Goal: Transaction & Acquisition: Purchase product/service

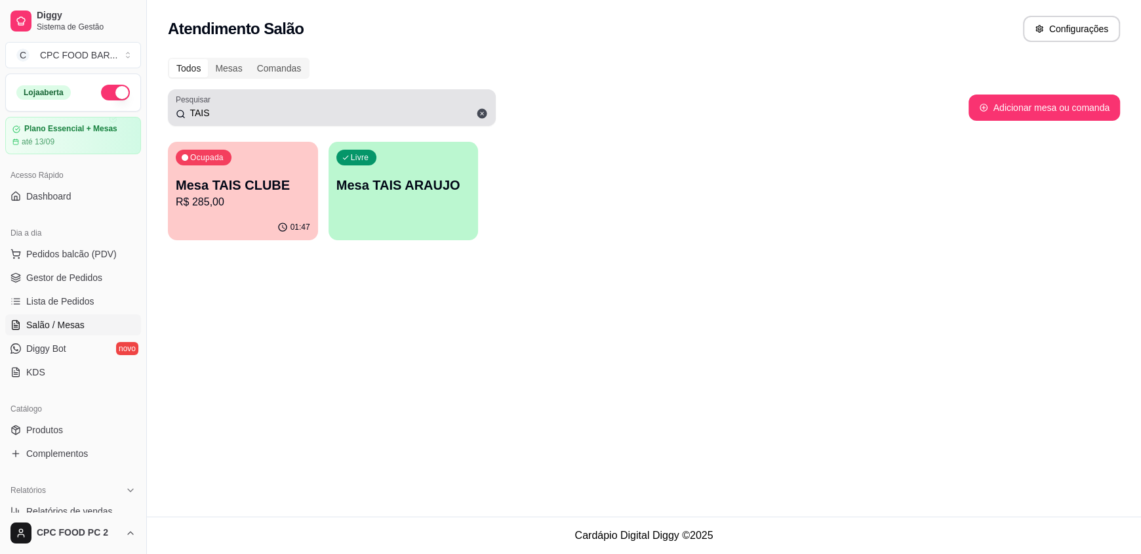
click at [207, 111] on input "TAIS" at bounding box center [337, 112] width 302 height 13
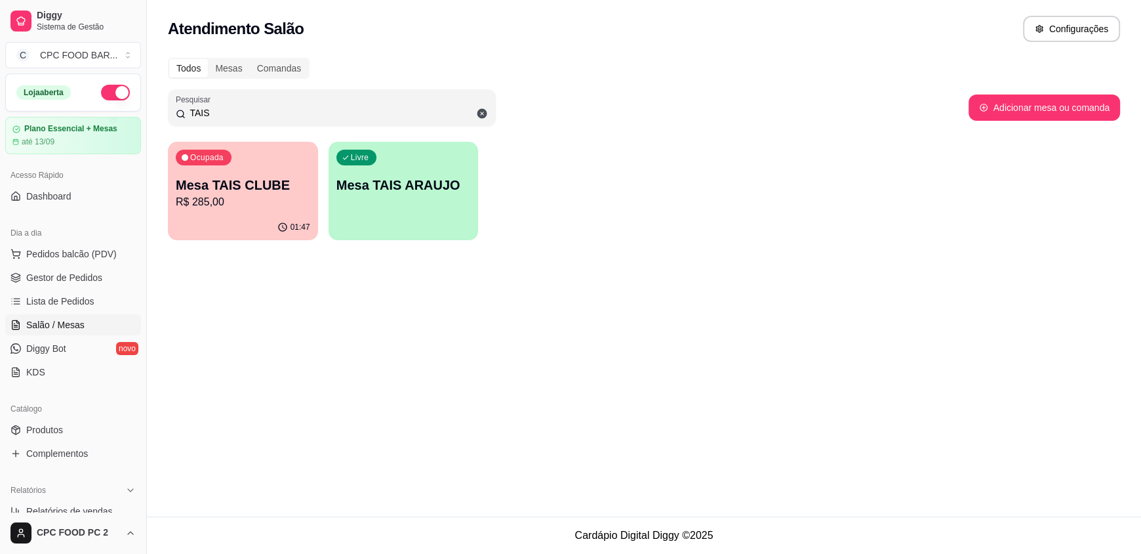
click at [207, 111] on input "TAIS" at bounding box center [337, 112] width 302 height 13
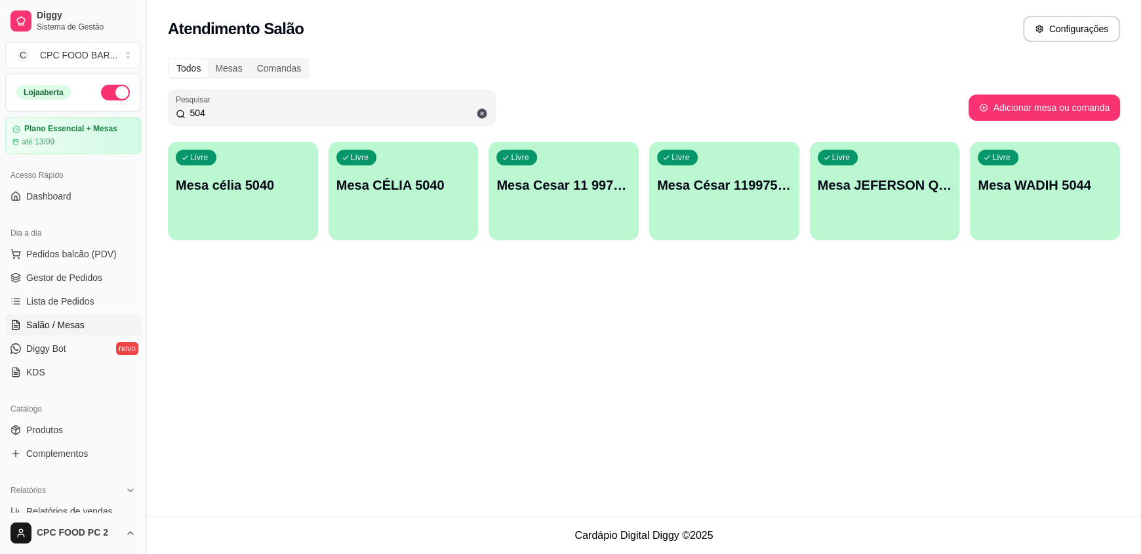
type input "504"
click at [260, 184] on p "Mesa célia 5040" at bounding box center [243, 185] width 134 height 18
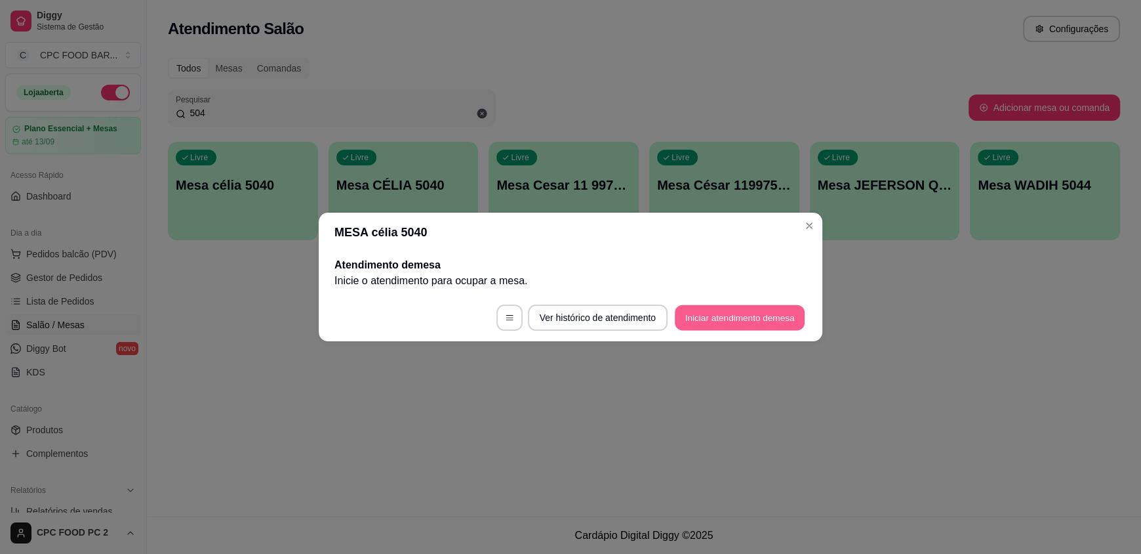
click at [699, 316] on button "Iniciar atendimento de mesa" at bounding box center [740, 318] width 130 height 26
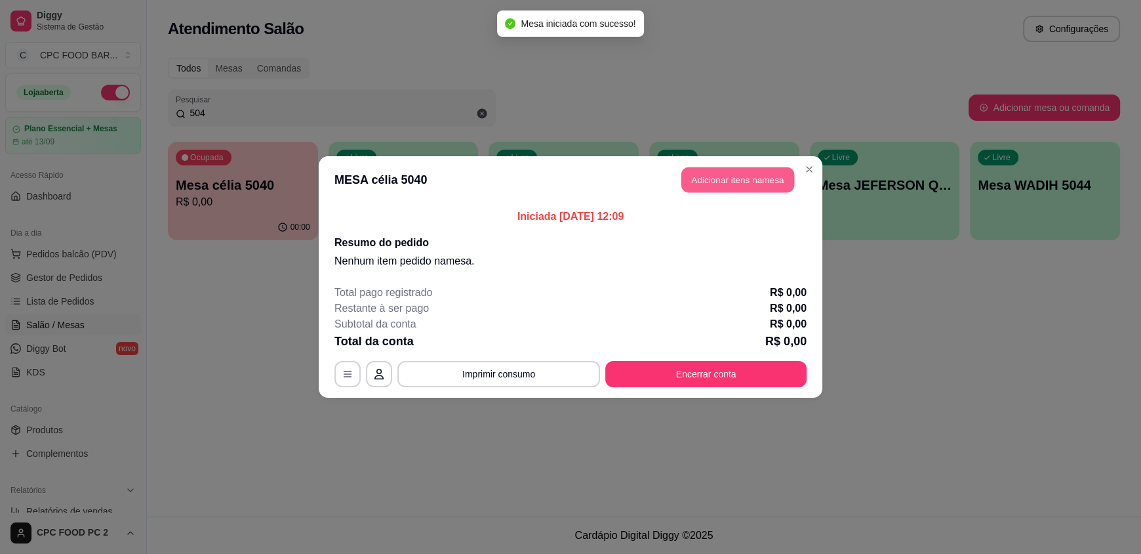
click at [716, 186] on button "Adicionar itens na mesa" at bounding box center [737, 180] width 113 height 26
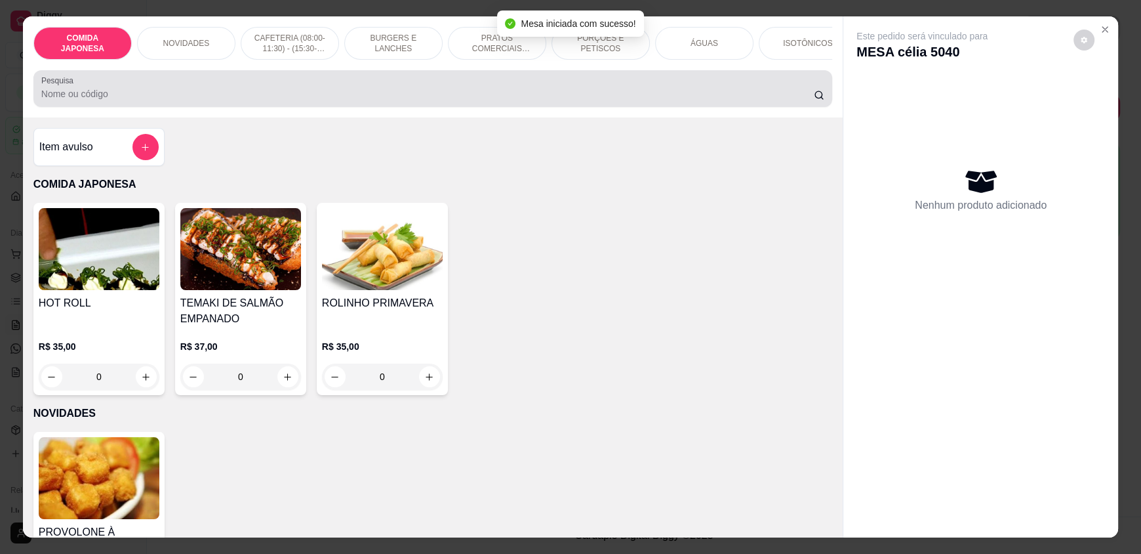
click at [122, 91] on div at bounding box center [432, 88] width 783 height 26
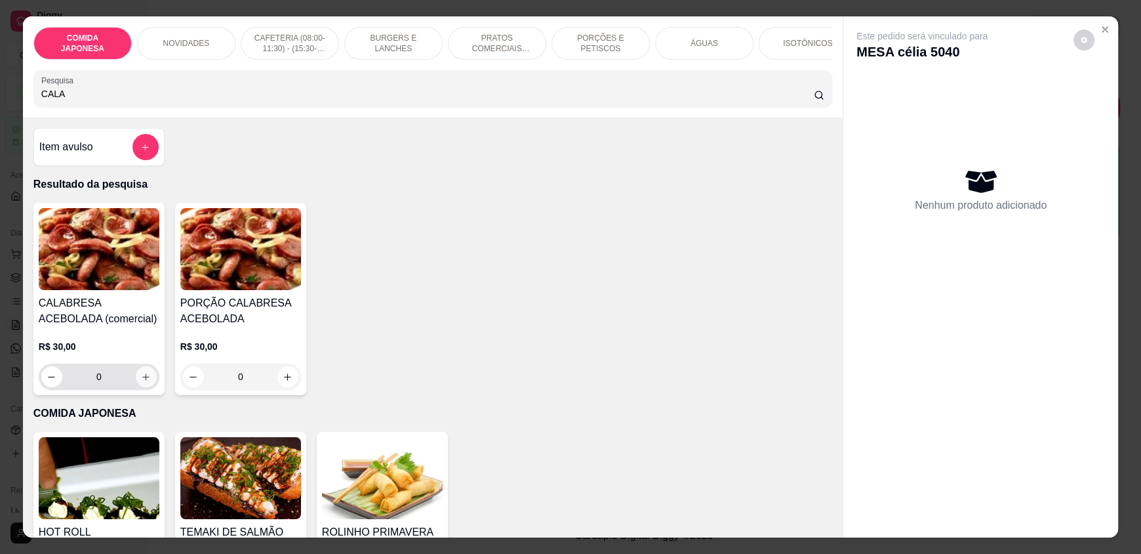
type input "CALA"
click at [143, 380] on icon "increase-product-quantity" at bounding box center [146, 376] width 7 height 7
type input "1"
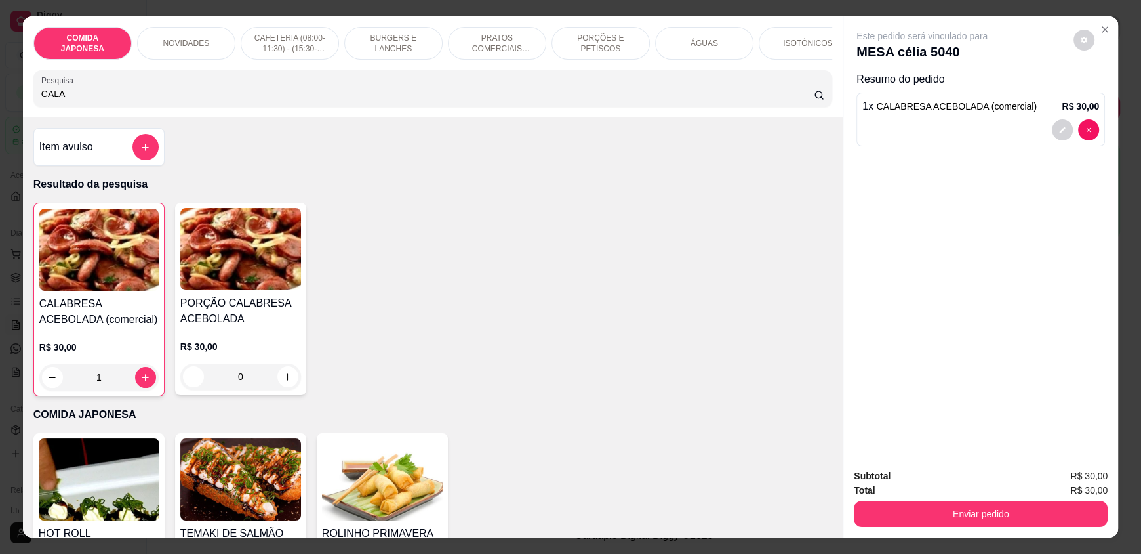
click at [937, 128] on div at bounding box center [980, 129] width 237 height 21
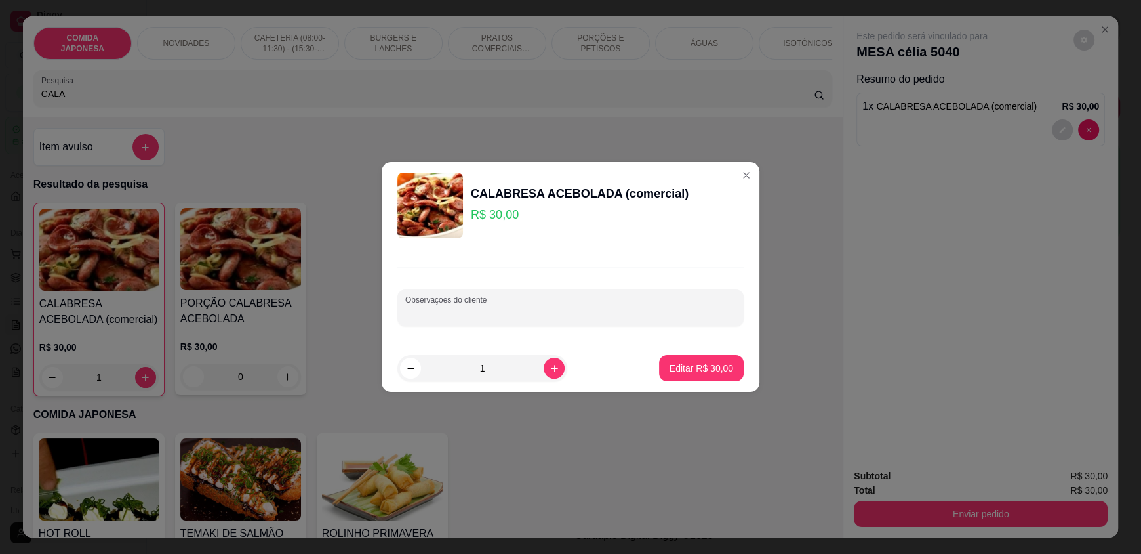
click at [516, 314] on input "Observações do cliente" at bounding box center [570, 312] width 331 height 13
type input "COM VINAGRETE MAIS CALDO DE FEIJÃO"
click at [680, 361] on p "Editar R$ 30,00" at bounding box center [702, 367] width 64 height 13
type input "0"
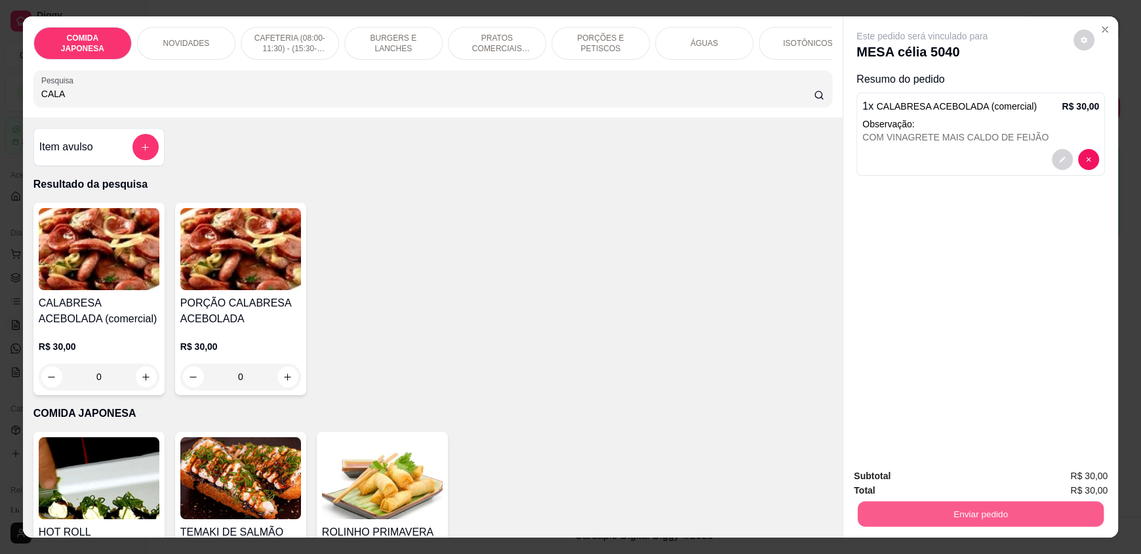
click at [915, 513] on button "Enviar pedido" at bounding box center [981, 513] width 246 height 26
click at [923, 481] on button "Não registrar e enviar pedido" at bounding box center [937, 481] width 132 height 24
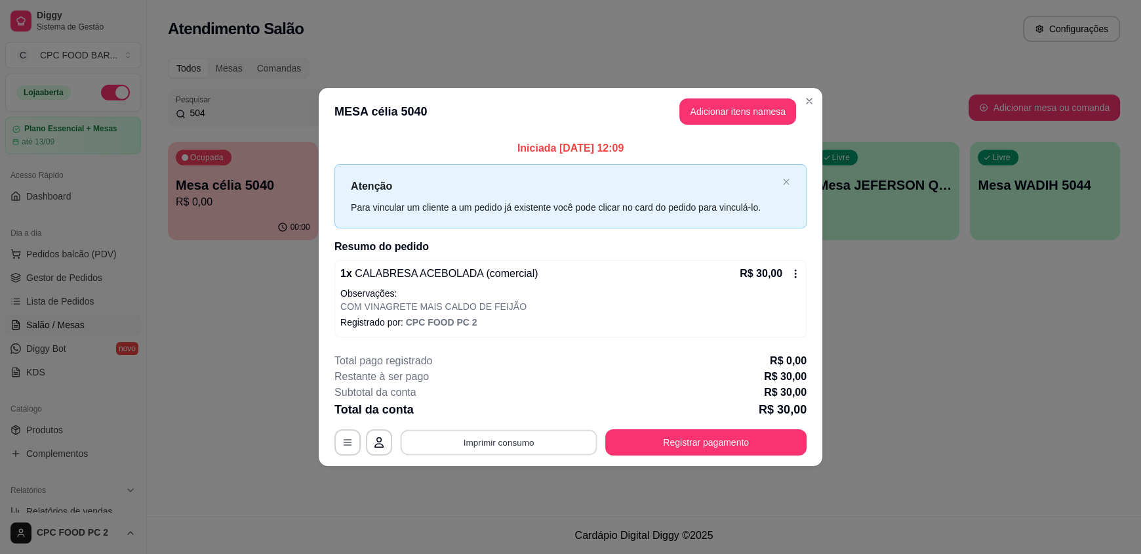
click at [529, 441] on button "Imprimir consumo" at bounding box center [499, 442] width 197 height 26
click at [506, 405] on button "IMPRESSORA" at bounding box center [502, 411] width 95 height 21
click at [527, 445] on button "Imprimir consumo" at bounding box center [498, 442] width 203 height 26
click at [526, 415] on button "IMPRESSORA" at bounding box center [502, 411] width 92 height 20
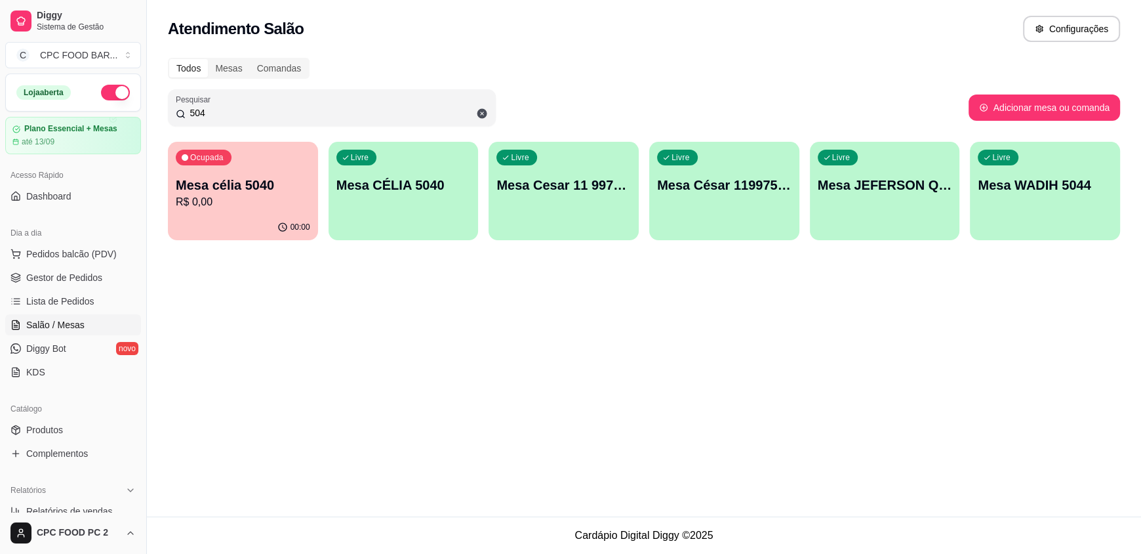
click at [233, 107] on input "504" at bounding box center [337, 112] width 302 height 13
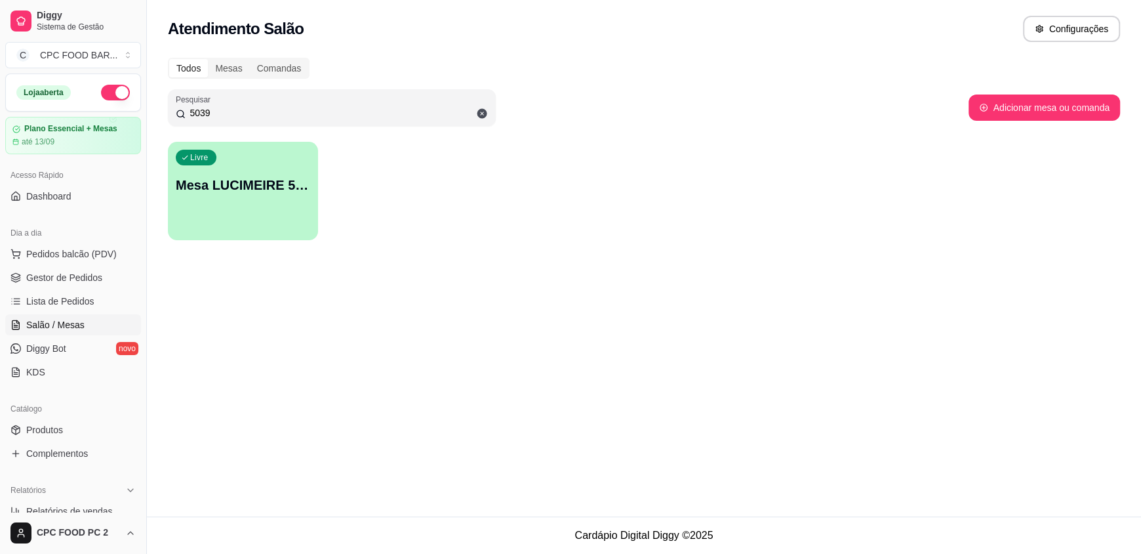
type input "5039"
click at [245, 206] on div "Livre Mesa LUCIMEIRE 5039" at bounding box center [243, 183] width 150 height 83
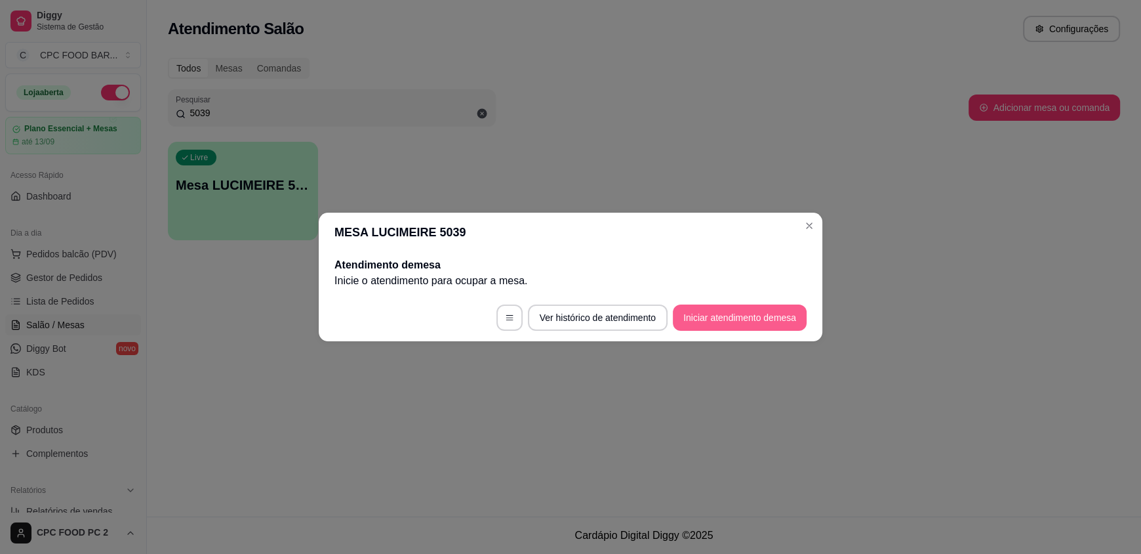
click at [775, 323] on button "Iniciar atendimento de mesa" at bounding box center [740, 317] width 134 height 26
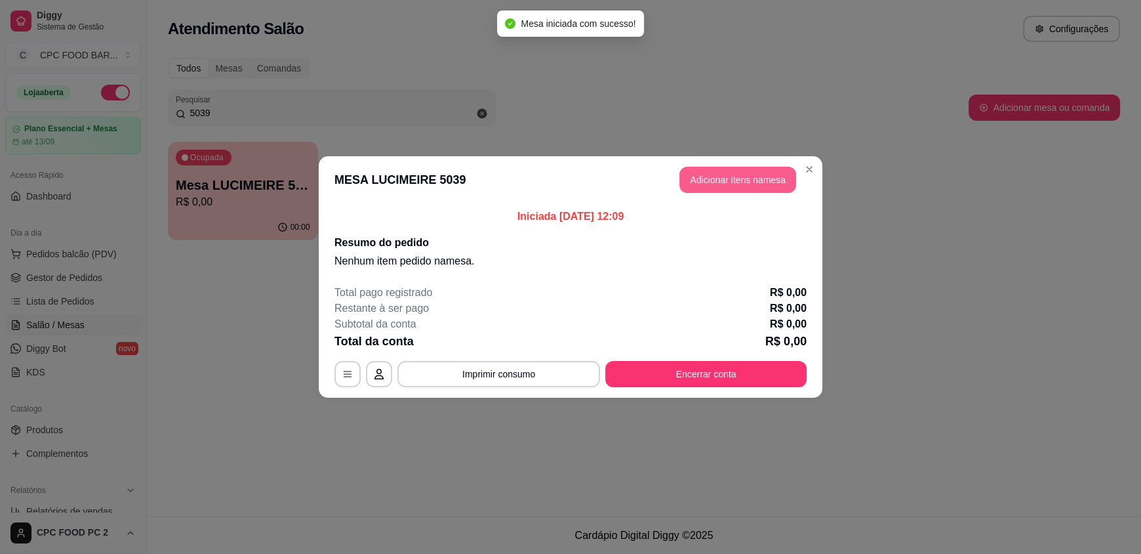
click at [701, 182] on button "Adicionar itens na mesa" at bounding box center [738, 180] width 117 height 26
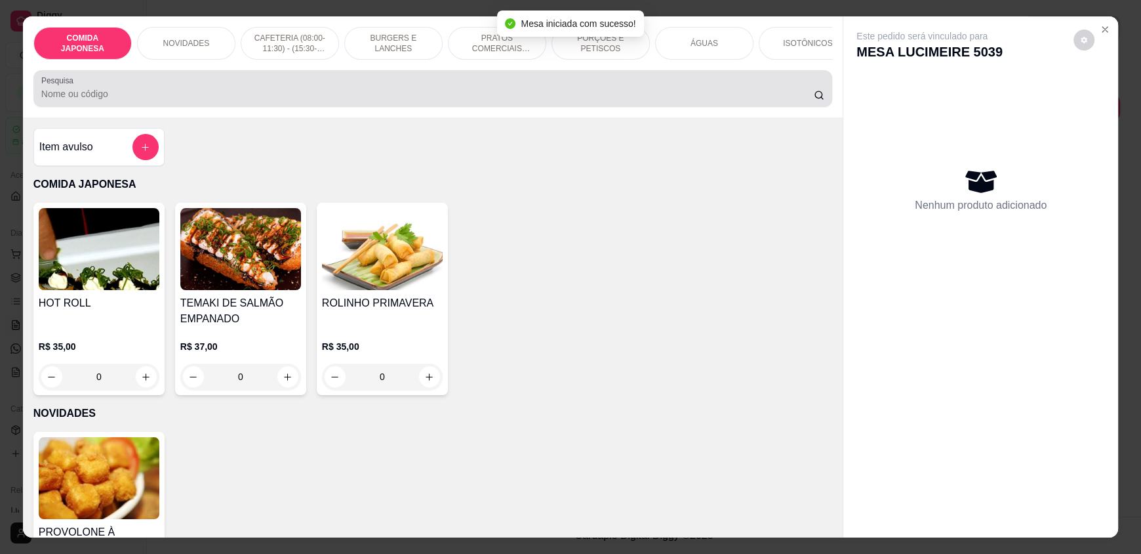
click at [225, 98] on input "Pesquisa" at bounding box center [427, 93] width 773 height 13
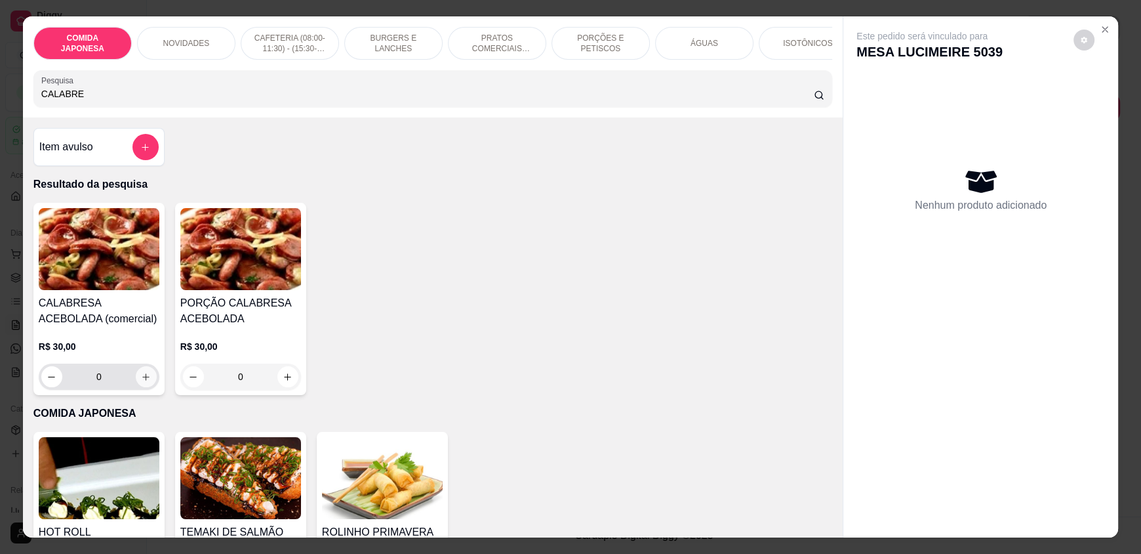
type input "CALABRE"
click at [138, 387] on button "increase-product-quantity" at bounding box center [146, 376] width 21 height 21
type input "1"
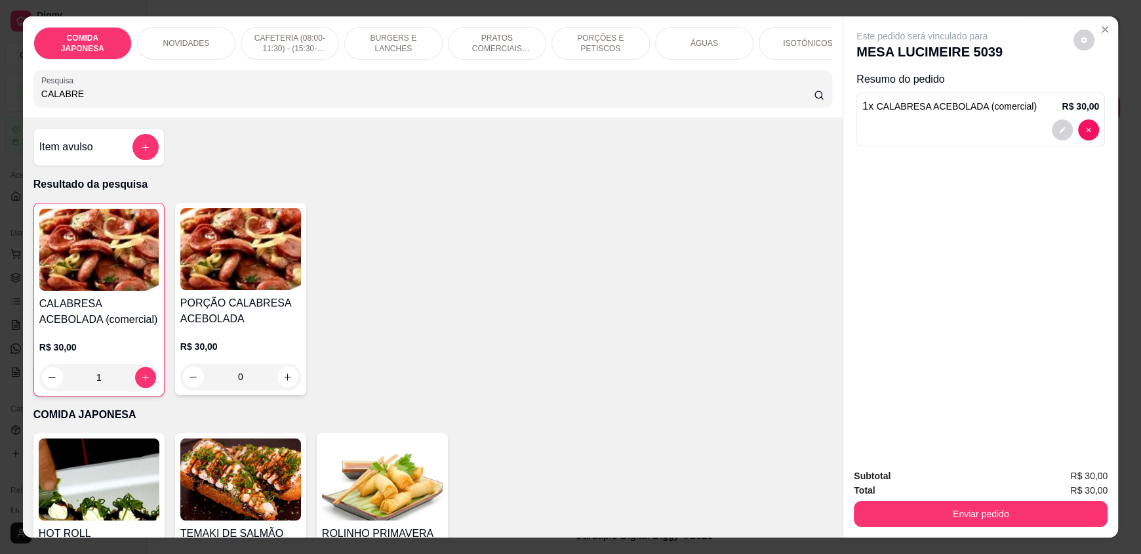
click at [944, 125] on div at bounding box center [980, 129] width 237 height 21
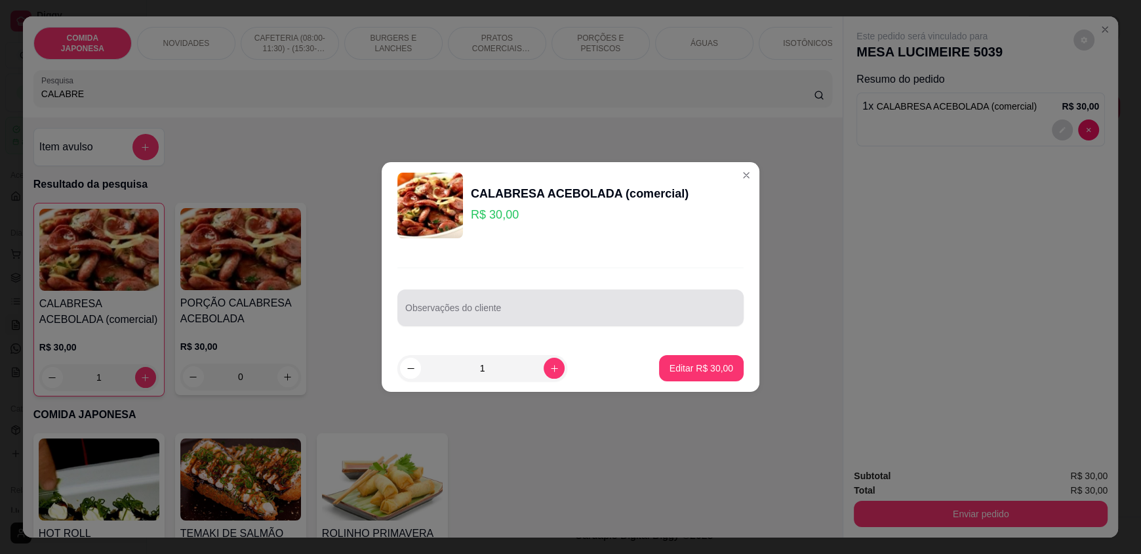
click at [527, 305] on div at bounding box center [570, 307] width 331 height 26
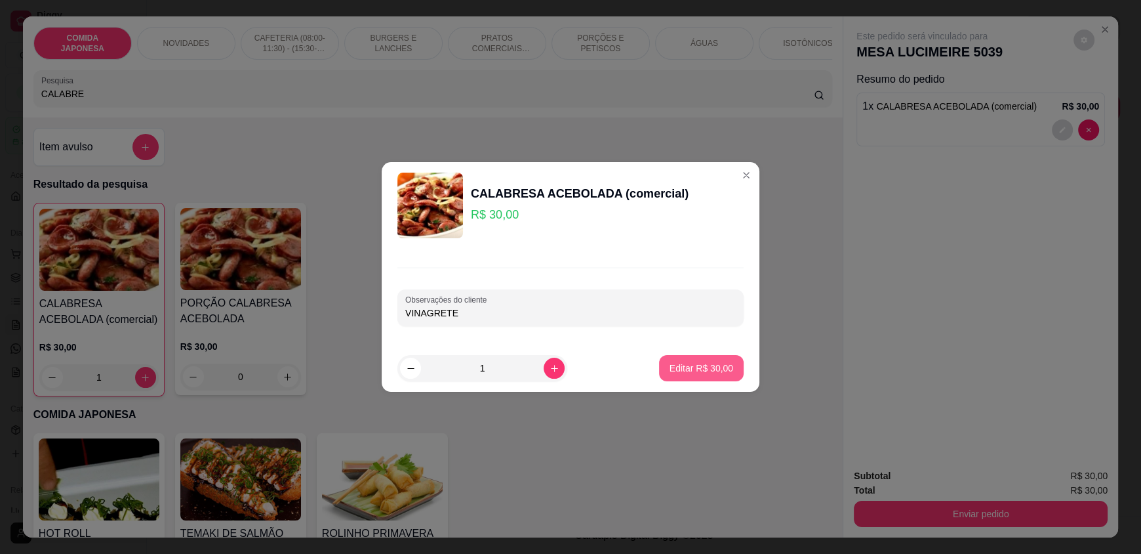
type input "VINAGRETE"
click at [689, 361] on p "Editar R$ 30,00" at bounding box center [702, 367] width 64 height 13
type input "0"
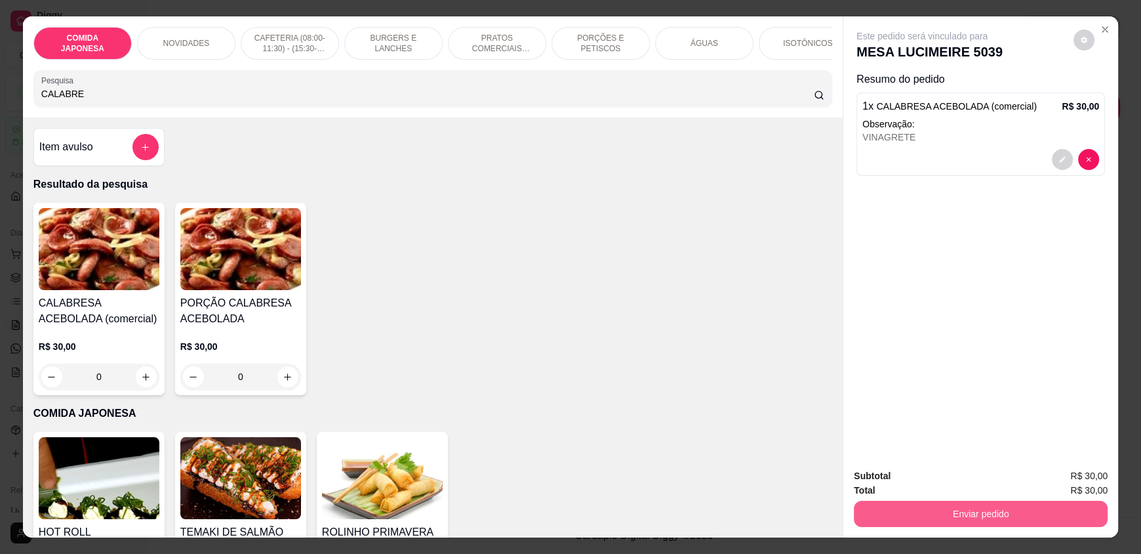
click at [937, 508] on button "Enviar pedido" at bounding box center [981, 513] width 254 height 26
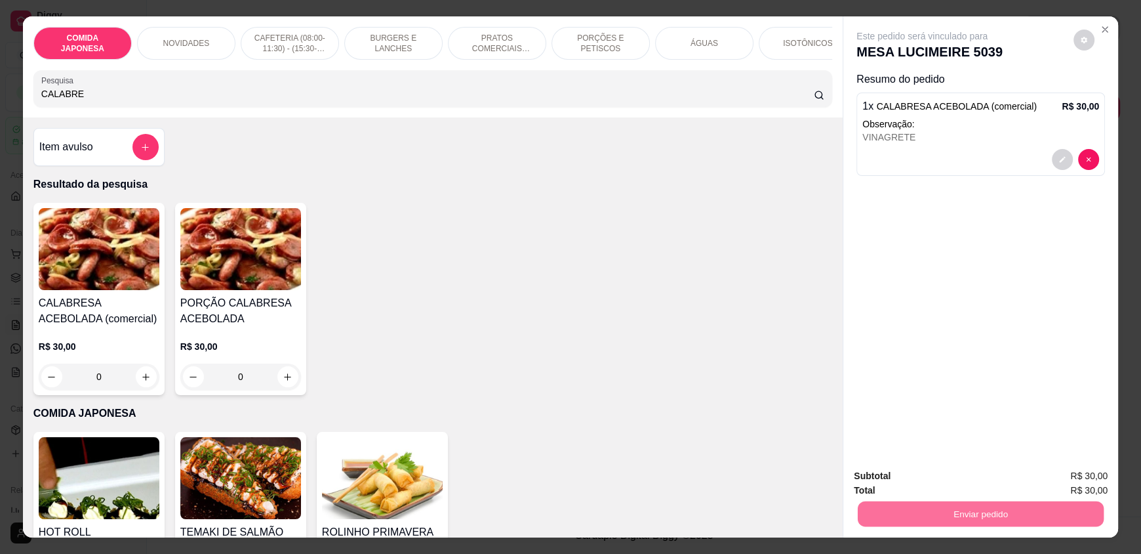
click at [933, 483] on button "Não registrar e enviar pedido" at bounding box center [935, 481] width 138 height 26
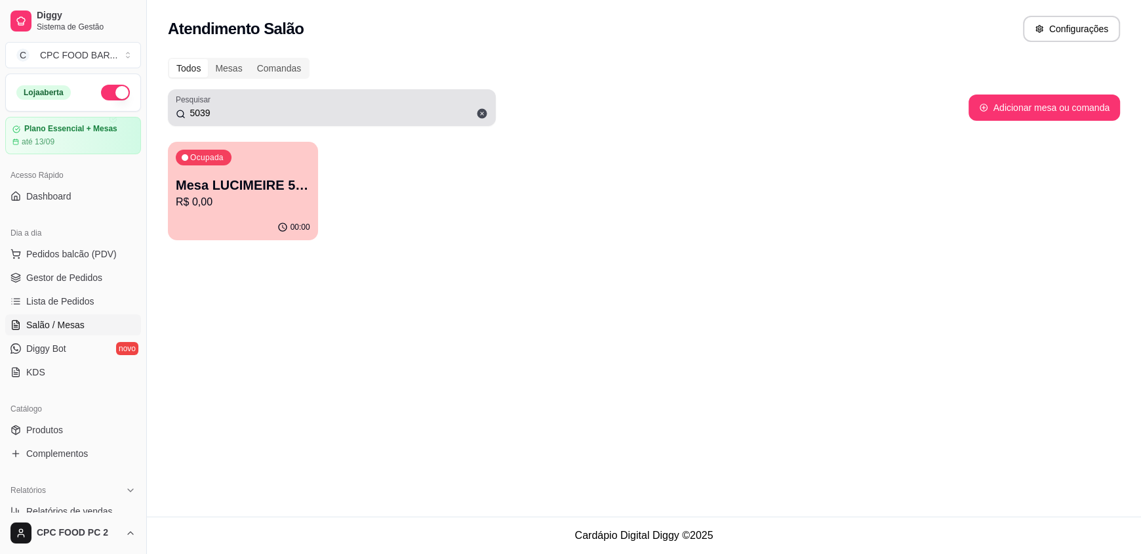
click at [214, 113] on input "5039" at bounding box center [337, 112] width 302 height 13
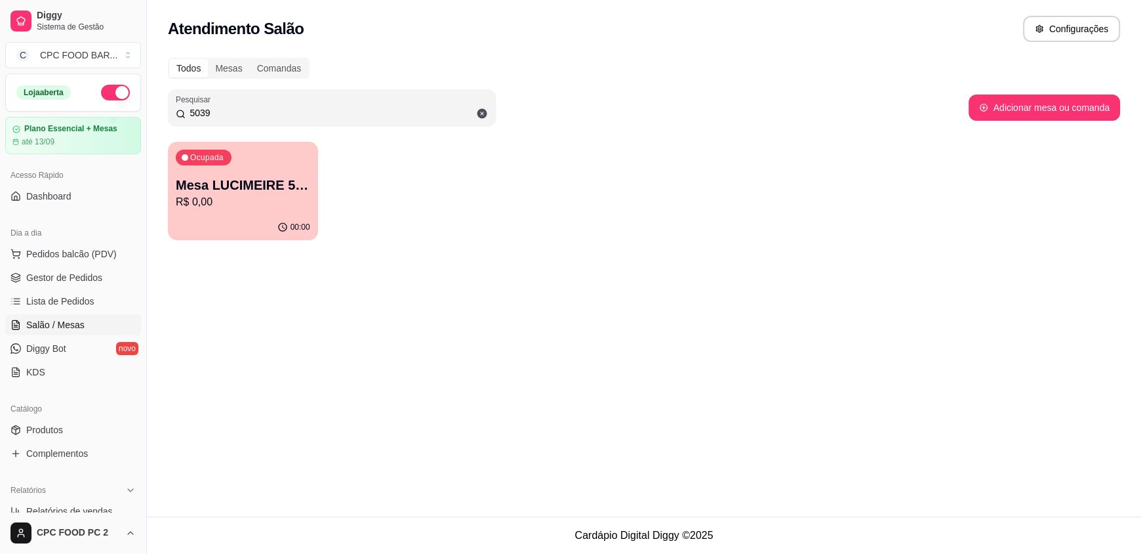
click at [214, 113] on input "5039" at bounding box center [337, 112] width 302 height 13
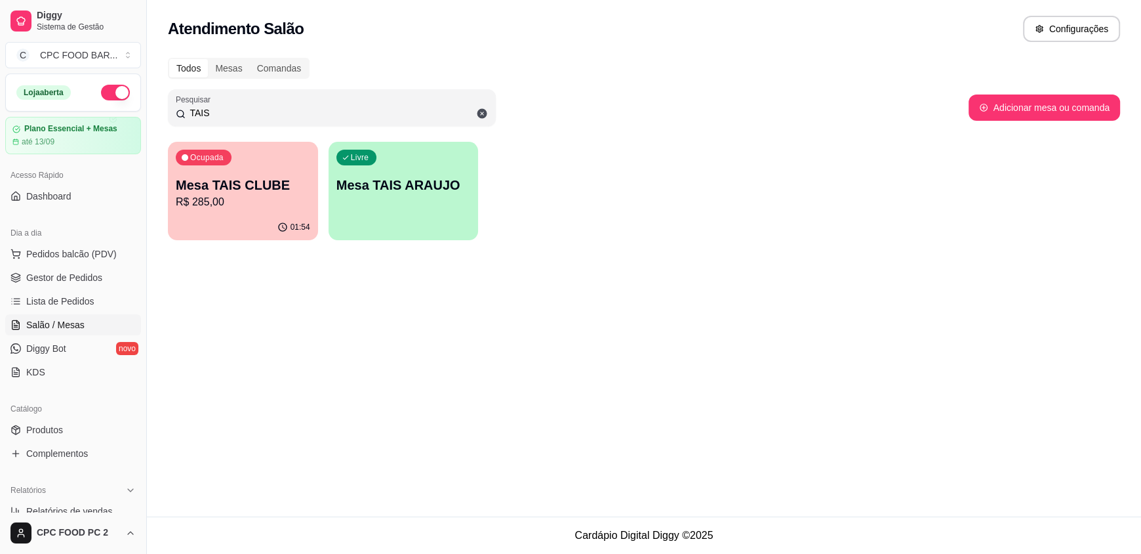
type input "TAIS"
click at [198, 157] on p "Ocupada" at bounding box center [208, 158] width 32 height 10
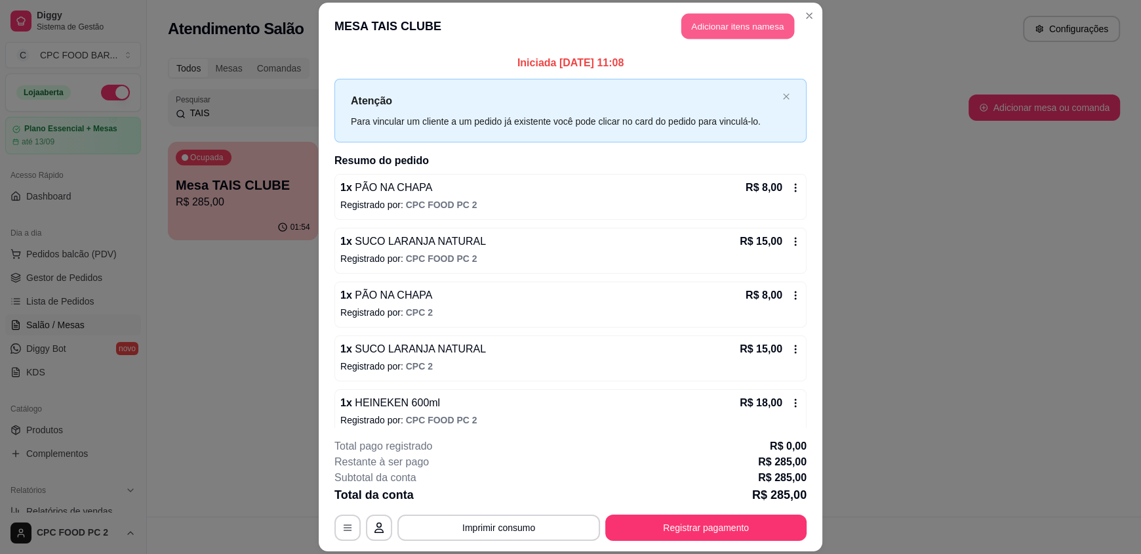
click at [734, 29] on button "Adicionar itens na mesa" at bounding box center [737, 27] width 113 height 26
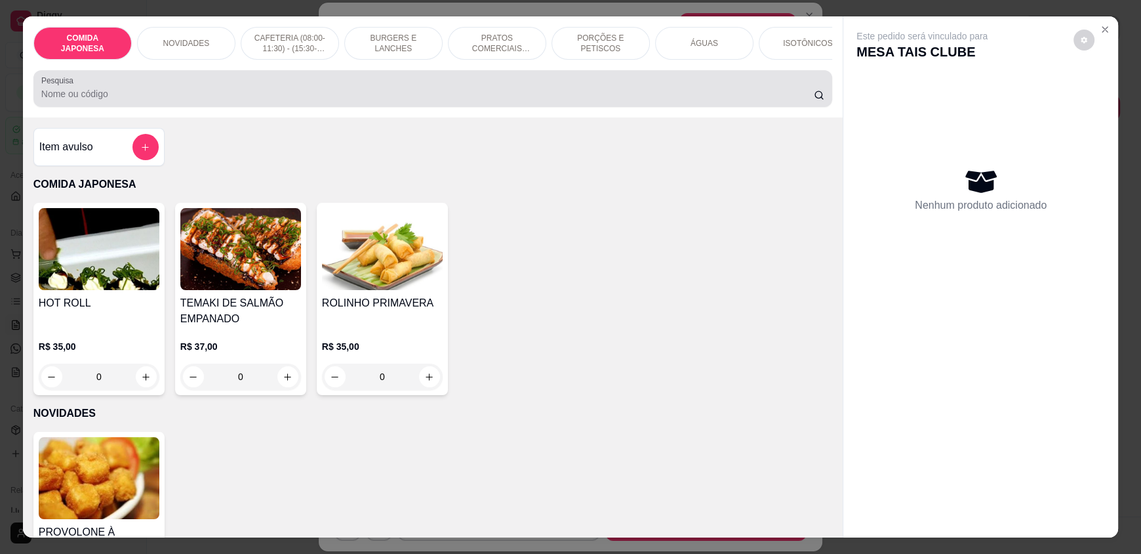
click at [321, 87] on div at bounding box center [432, 88] width 783 height 26
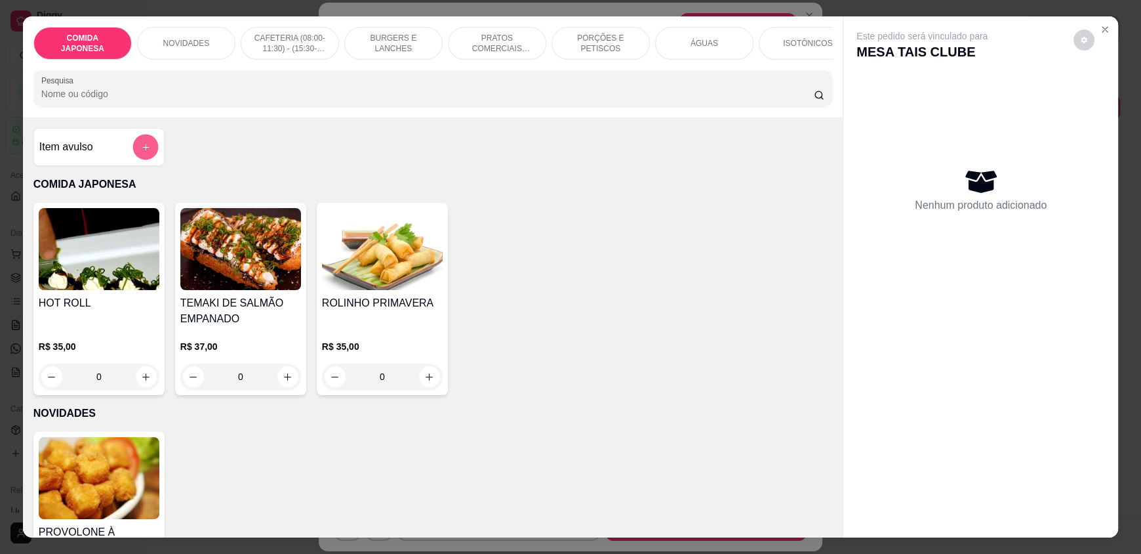
click at [145, 160] on button "add-separate-item" at bounding box center [145, 147] width 26 height 26
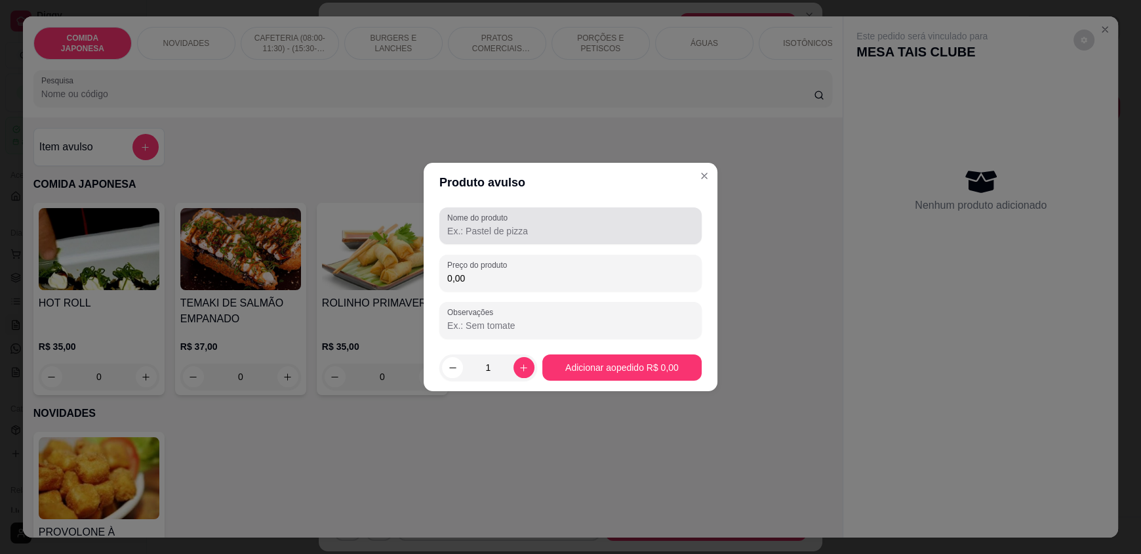
click at [508, 234] on input "Nome do produto" at bounding box center [570, 230] width 247 height 13
click at [574, 235] on input "CARNE ASSADA C/ BATATA" at bounding box center [570, 230] width 247 height 13
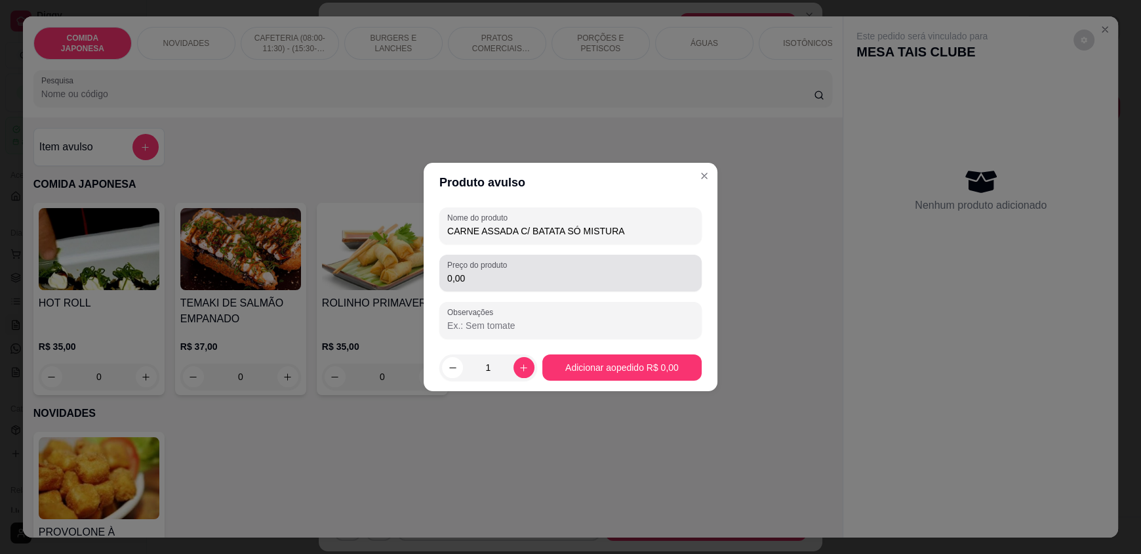
type input "CARNE ASSADA C/ BATATA SÓ MISTURA"
click at [474, 273] on input "0,00" at bounding box center [570, 278] width 247 height 13
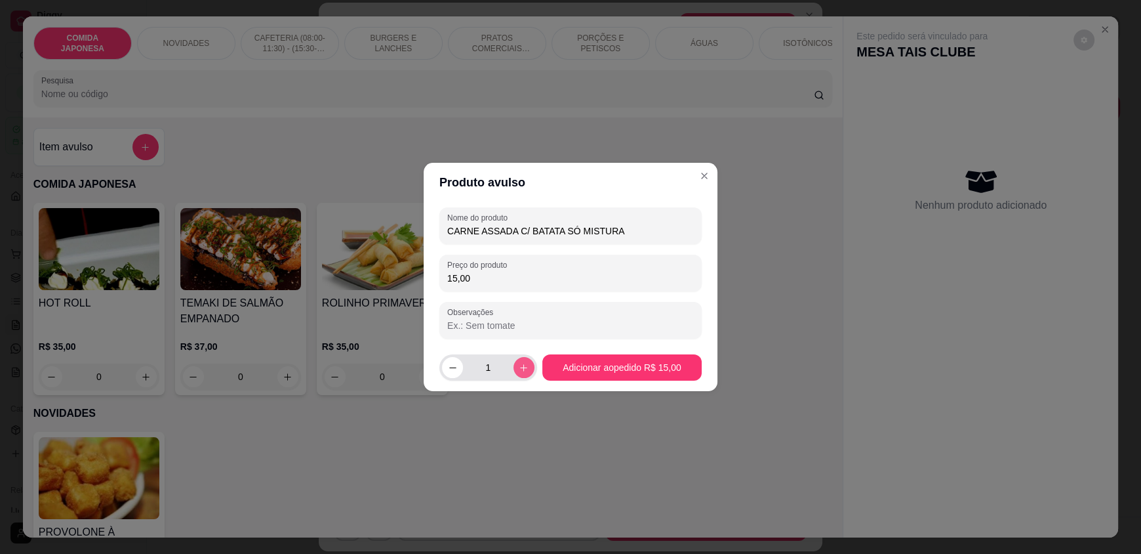
type input "15,00"
click at [519, 363] on icon "increase-product-quantity" at bounding box center [524, 368] width 10 height 10
type input "2"
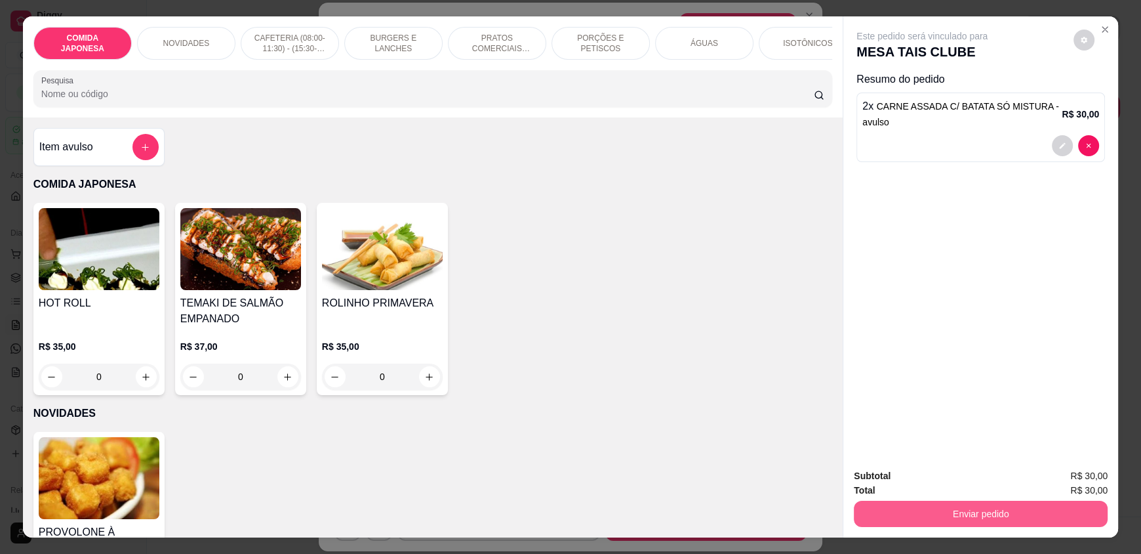
click at [983, 519] on button "Enviar pedido" at bounding box center [981, 513] width 254 height 26
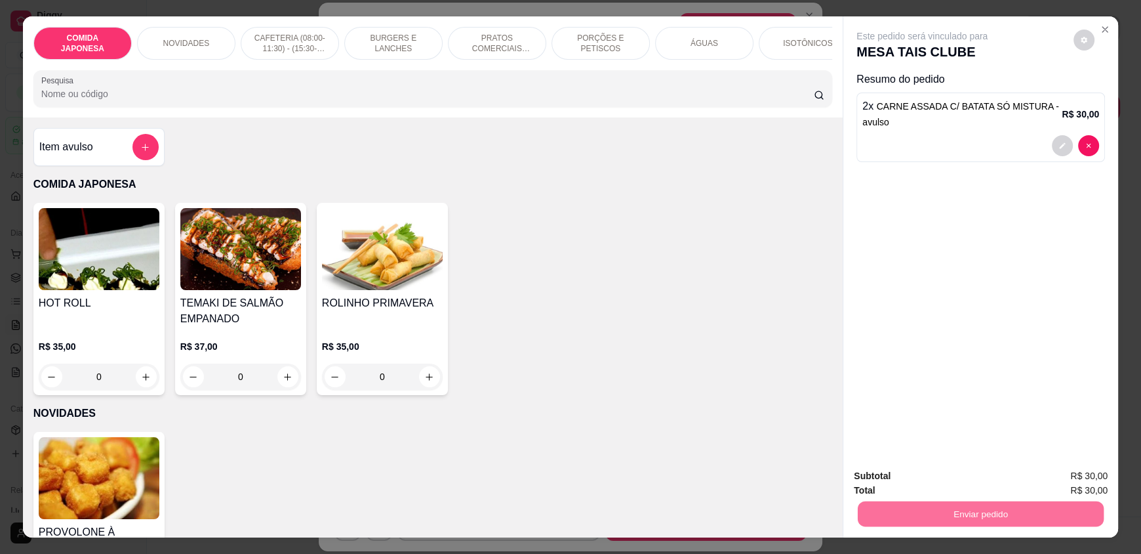
click at [927, 484] on button "Não registrar e enviar pedido" at bounding box center [937, 481] width 136 height 25
